Goal: Transaction & Acquisition: Purchase product/service

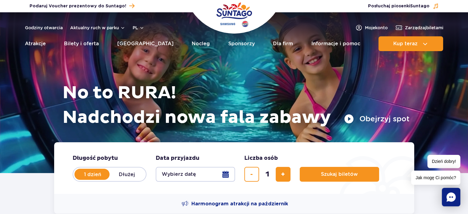
scroll to position [62, 0]
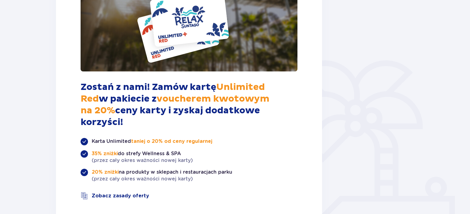
scroll to position [236, 0]
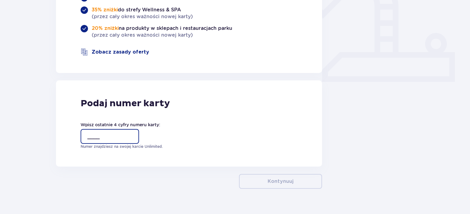
click at [94, 129] on input "____" at bounding box center [110, 136] width 58 height 15
type input "1374"
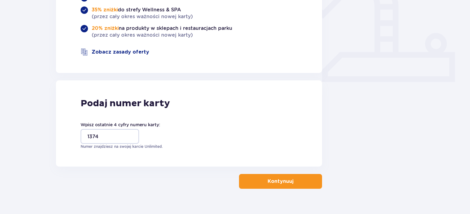
click at [255, 174] on button "Kontynuuj" at bounding box center [280, 181] width 83 height 15
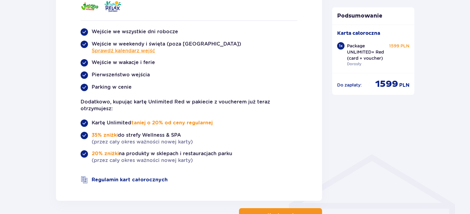
scroll to position [391, 0]
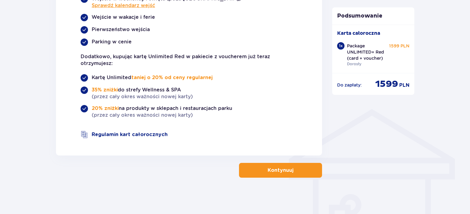
click at [246, 166] on button "Kontynuuj" at bounding box center [280, 170] width 83 height 15
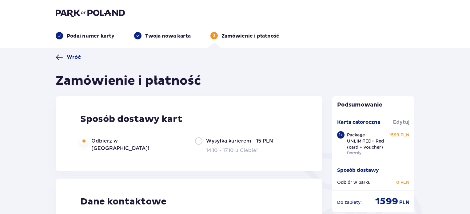
scroll to position [123, 0]
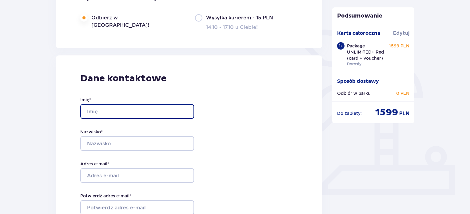
click at [154, 116] on input "Imię *" at bounding box center [137, 111] width 114 height 15
type input "Jarosław"
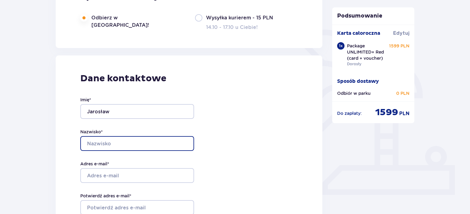
type input "Moskwa"
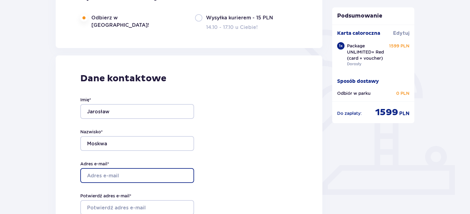
type input "siatland@op.pl"
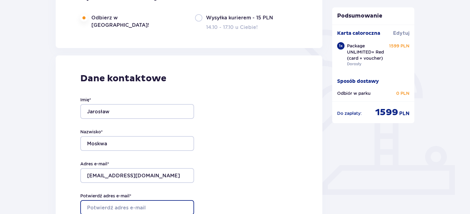
type input "siatland@op.pl"
type input "533533369"
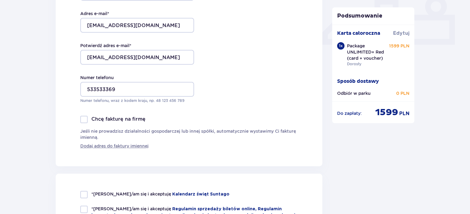
scroll to position [338, 0]
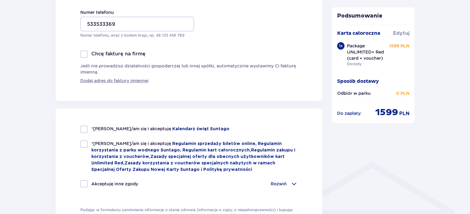
click at [81, 129] on div at bounding box center [83, 129] width 7 height 7
checkbox input "true"
click at [84, 145] on div at bounding box center [83, 143] width 7 height 7
checkbox input "true"
click at [86, 181] on div at bounding box center [83, 183] width 7 height 7
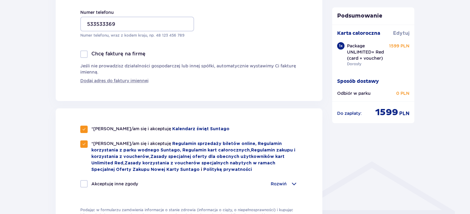
checkbox input "true"
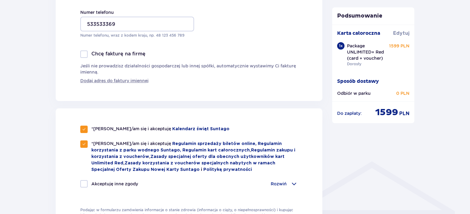
checkbox input "true"
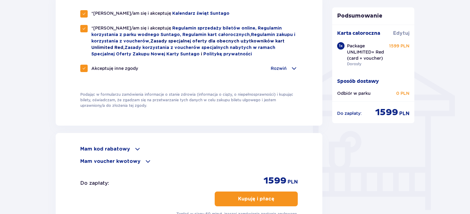
scroll to position [492, 0]
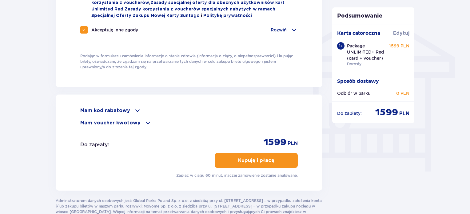
click at [124, 122] on p "Mam voucher kwotowy" at bounding box center [110, 122] width 60 height 7
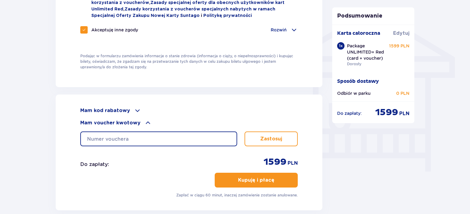
paste input "0630003115693393"
type input "0630003115693393"
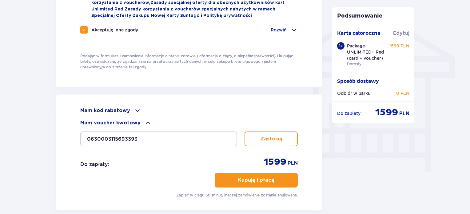
click at [256, 135] on button "Zastosuj" at bounding box center [271, 138] width 53 height 15
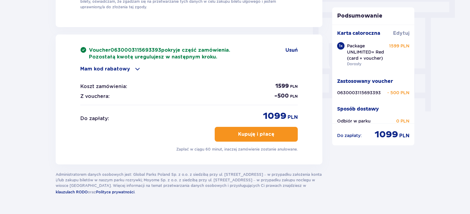
scroll to position [569, 0]
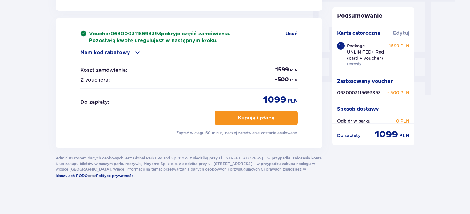
click at [266, 118] on p "Kupuję i płacę" at bounding box center [256, 117] width 36 height 7
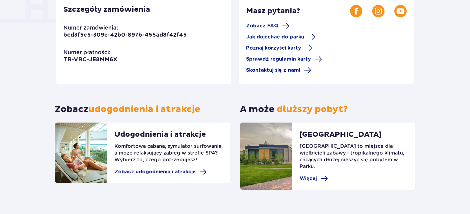
scroll to position [197, 0]
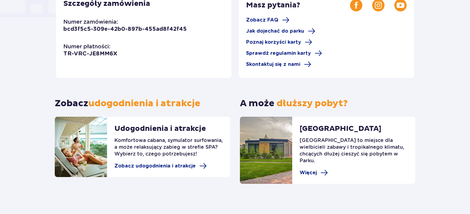
click at [26, 16] on div "Dziękujemy za wybór Suntago! Twoje zamówienie jest w trakcie realizacji! Aby od…" at bounding box center [235, 24] width 470 height 391
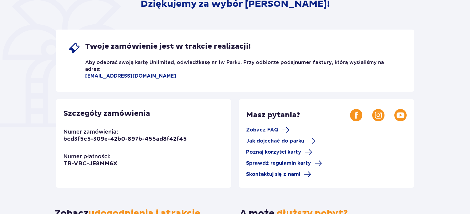
scroll to position [0, 0]
